Goal: Task Accomplishment & Management: Manage account settings

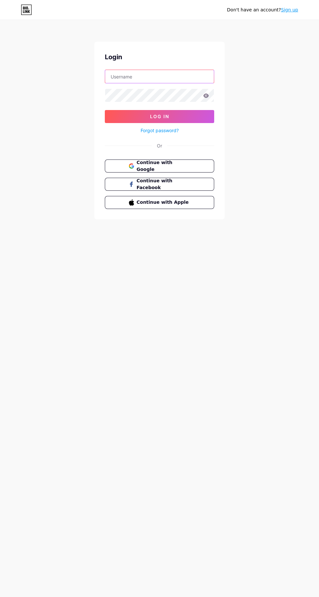
click at [164, 76] on input "text" at bounding box center [159, 76] width 109 height 13
type input "[EMAIL_ADDRESS][DOMAIN_NAME]"
click at [105, 110] on button "Log In" at bounding box center [159, 116] width 109 height 13
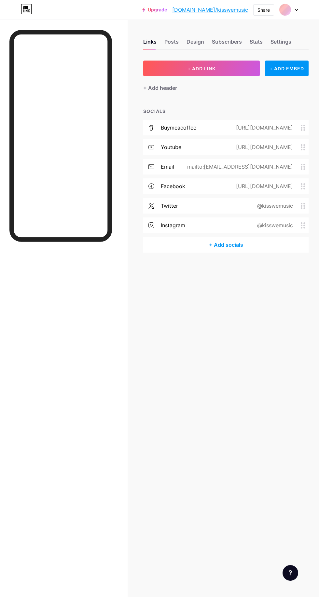
click at [279, 41] on div "Settings" at bounding box center [280, 44] width 21 height 12
click at [253, 45] on div "Stats" at bounding box center [255, 44] width 13 height 12
click at [273, 47] on div "Settings" at bounding box center [280, 44] width 21 height 12
click at [170, 40] on div "Posts" at bounding box center [171, 44] width 14 height 12
click at [197, 44] on div "Design" at bounding box center [195, 44] width 18 height 12
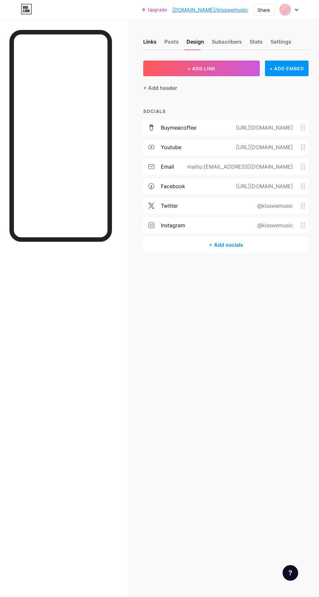
click at [276, 38] on div "Settings" at bounding box center [280, 44] width 21 height 12
click at [284, 41] on div "Settings" at bounding box center [280, 44] width 21 height 12
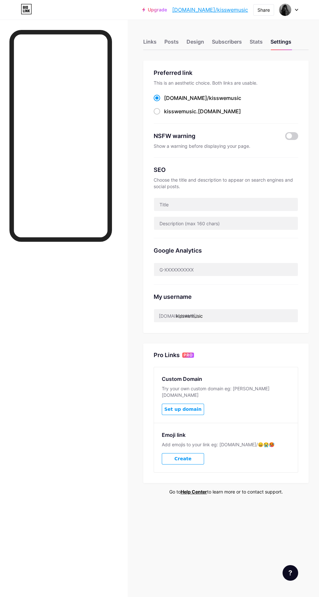
click at [151, 41] on div "Links" at bounding box center [149, 44] width 13 height 12
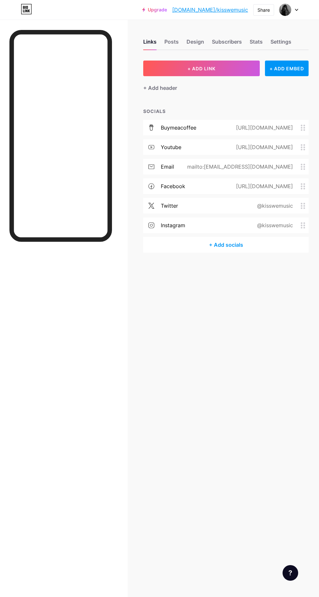
click at [228, 11] on link "[DOMAIN_NAME]/kisswemusic" at bounding box center [210, 10] width 76 height 8
